Goal: Information Seeking & Learning: Learn about a topic

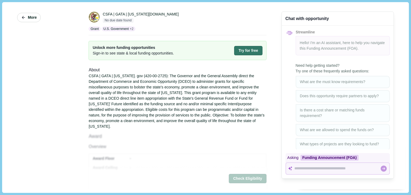
click at [29, 18] on span "More" at bounding box center [32, 17] width 9 height 5
